Goal: Check status

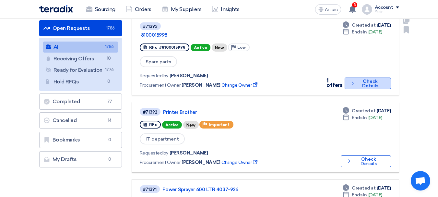
click at [358, 79] on font "Check Details" at bounding box center [370, 83] width 27 height 9
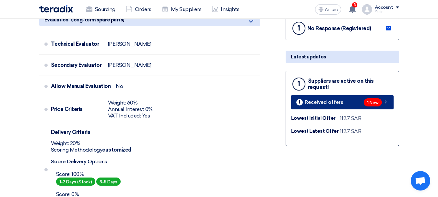
click at [381, 97] on link "1 Received offers 1 New" at bounding box center [342, 102] width 102 height 14
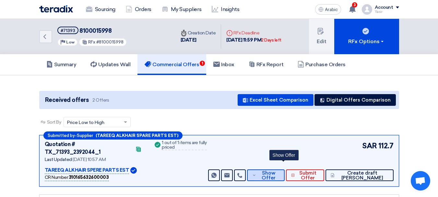
click at [274, 173] on button "Show Offer" at bounding box center [265, 175] width 37 height 12
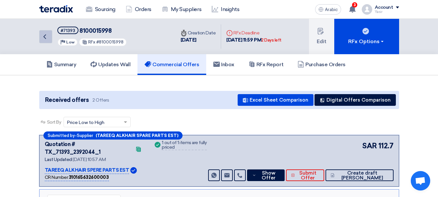
click at [52, 40] on link "Back" at bounding box center [45, 36] width 13 height 13
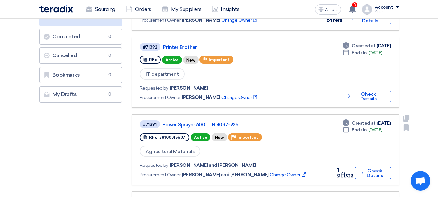
scroll to position [227, 0]
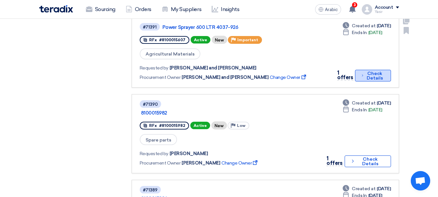
click at [370, 71] on font "Check Details" at bounding box center [375, 76] width 16 height 10
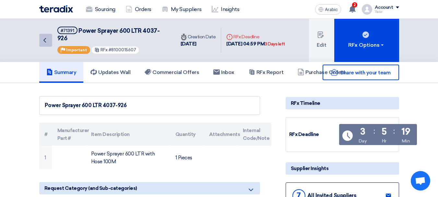
click at [48, 36] on icon "Back" at bounding box center [45, 40] width 8 height 8
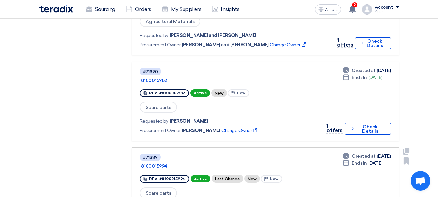
scroll to position [227, 0]
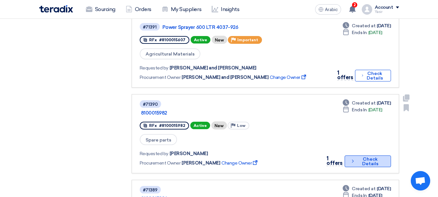
click at [357, 157] on font "Check Details" at bounding box center [370, 161] width 27 height 9
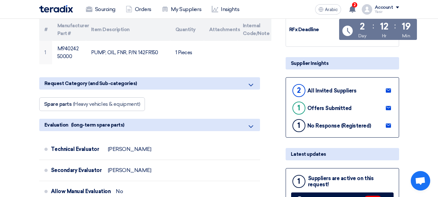
scroll to position [259, 0]
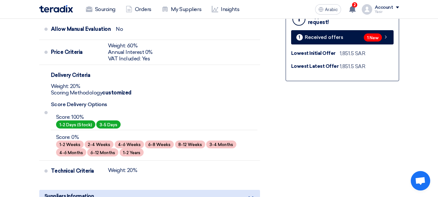
click at [375, 45] on div "1 Suppliers are active on this request! 1 Received offers 1 New Lowest Initial …" at bounding box center [342, 43] width 113 height 75
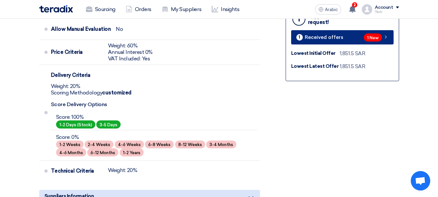
click at [380, 39] on span "1 New" at bounding box center [373, 37] width 18 height 8
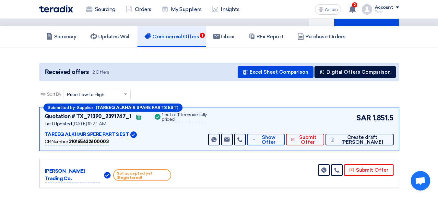
scroll to position [65, 0]
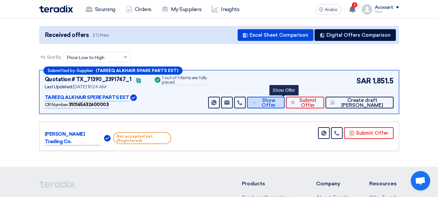
click at [276, 102] on font "Show Offer" at bounding box center [269, 102] width 14 height 11
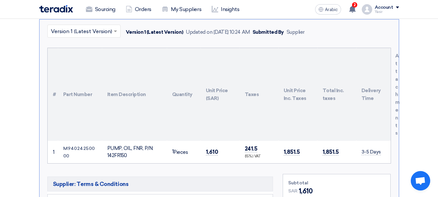
scroll to position [0, 0]
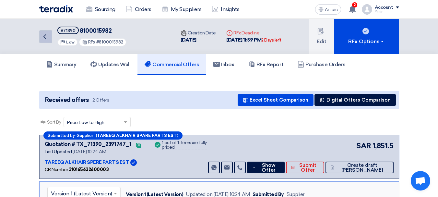
click at [40, 39] on link "Back" at bounding box center [45, 36] width 13 height 13
